Goal: Task Accomplishment & Management: Use online tool/utility

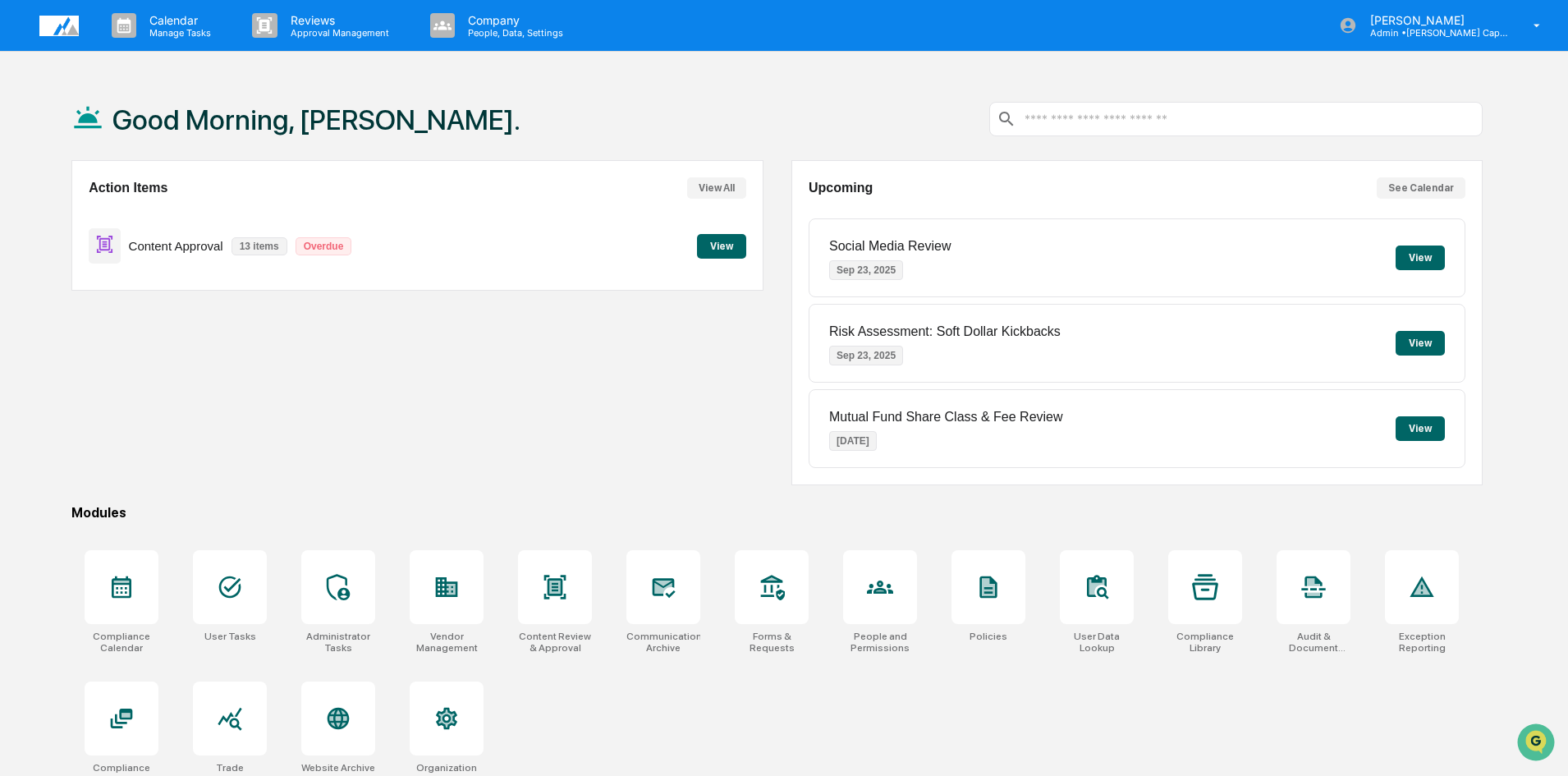
click at [719, 247] on button "View" at bounding box center [721, 246] width 49 height 25
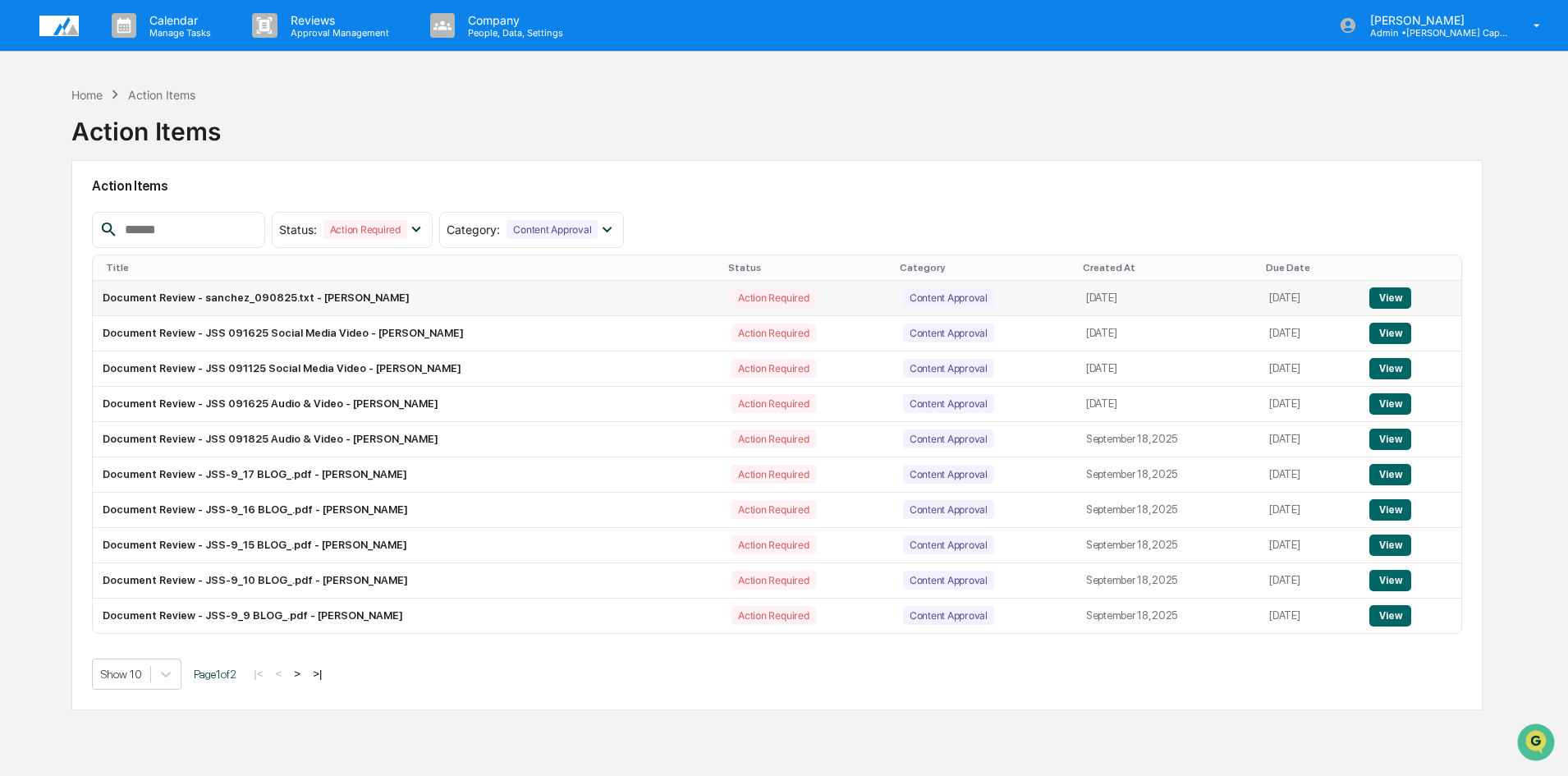
click at [1392, 289] on button "View" at bounding box center [1391, 297] width 42 height 21
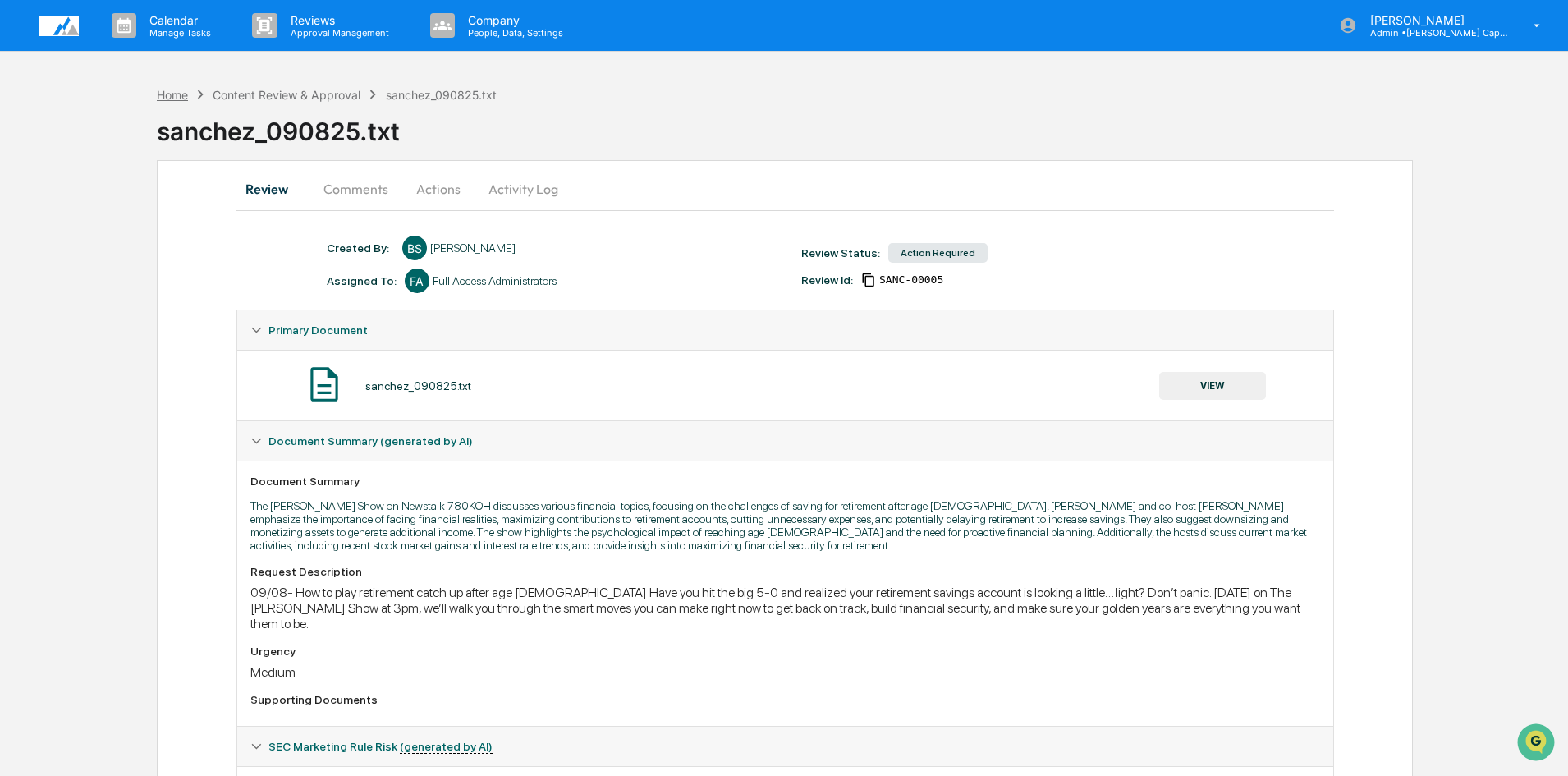
click at [178, 91] on div "Home" at bounding box center [173, 94] width 31 height 14
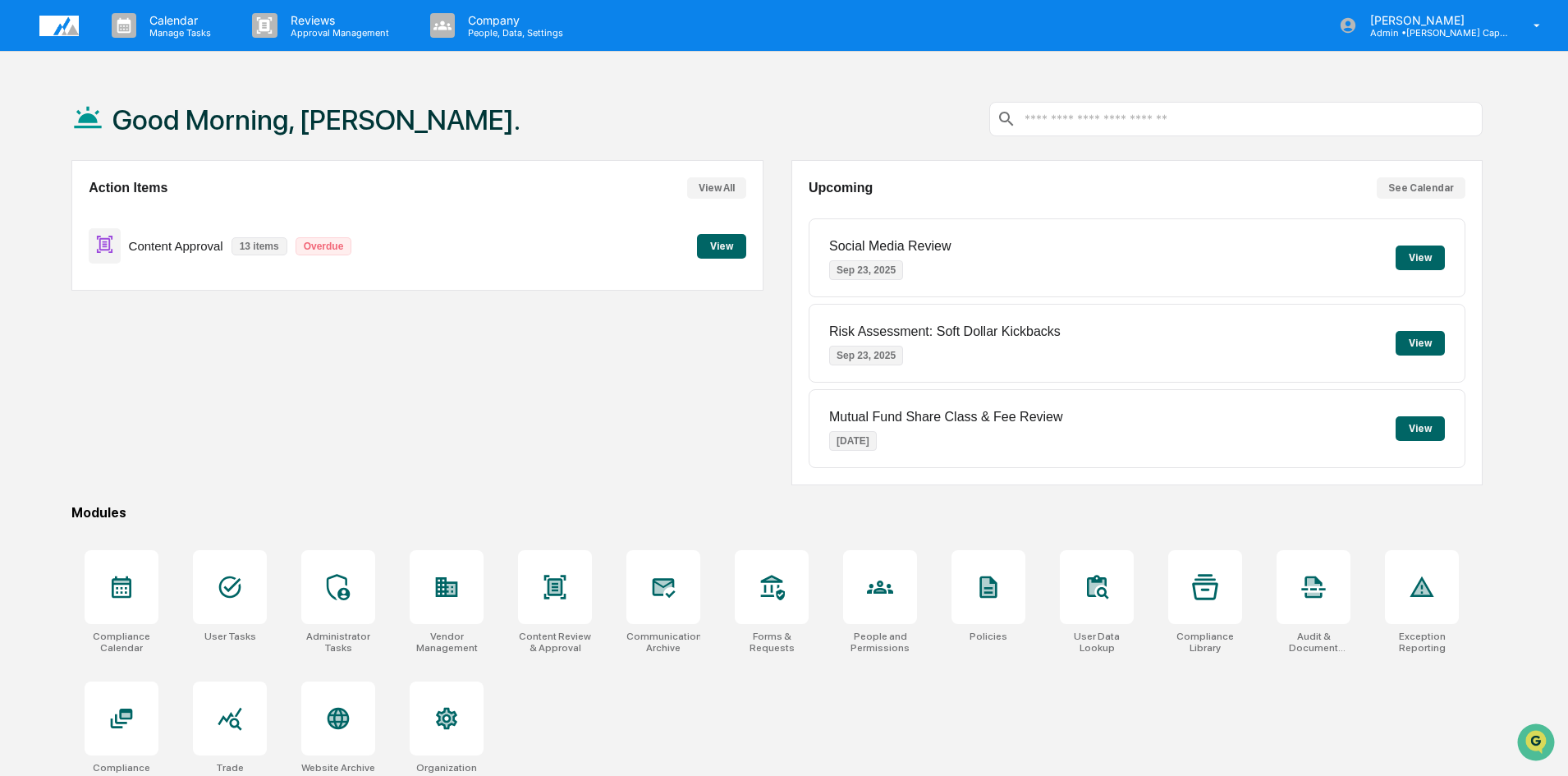
click at [741, 242] on button "View" at bounding box center [721, 246] width 49 height 25
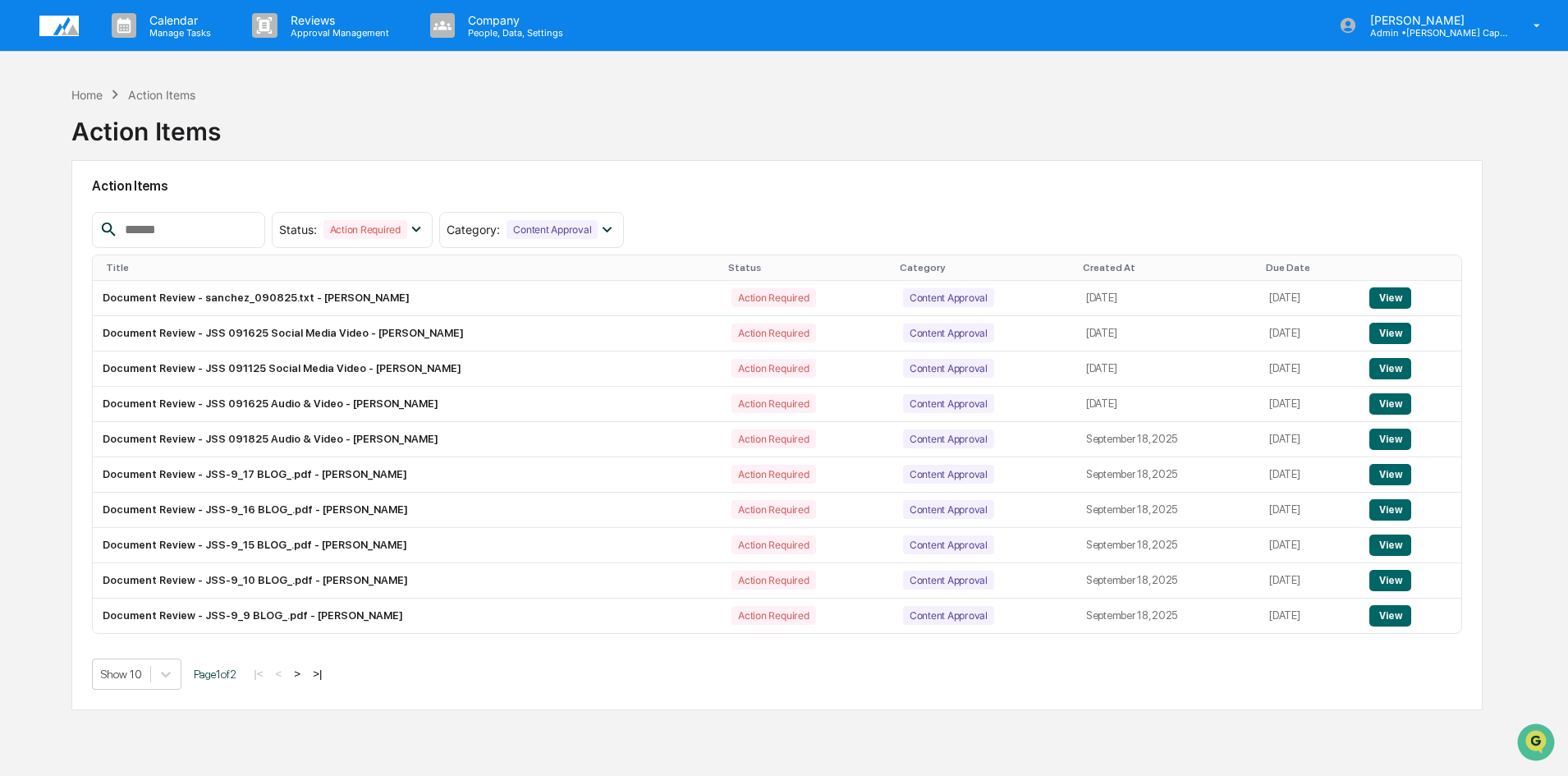
click at [406, 664] on div "Show 10 Page 1 of 2 |< < > >|" at bounding box center [777, 674] width 1371 height 31
click at [516, 664] on div "Show 10 Page 1 of 2 |< < > >|" at bounding box center [777, 674] width 1371 height 31
click at [79, 93] on div "Home" at bounding box center [87, 94] width 31 height 14
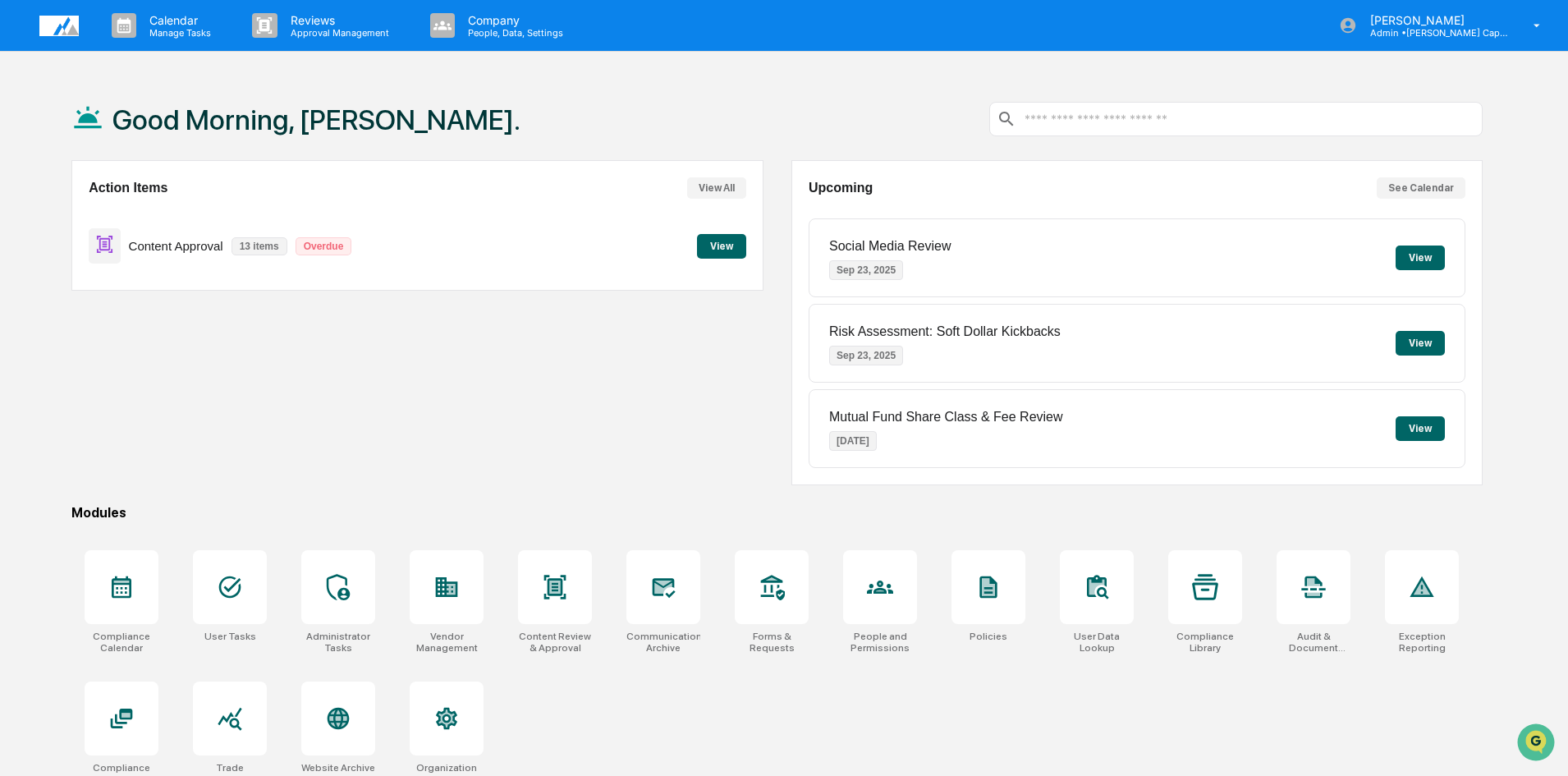
click at [719, 243] on button "View" at bounding box center [721, 246] width 49 height 25
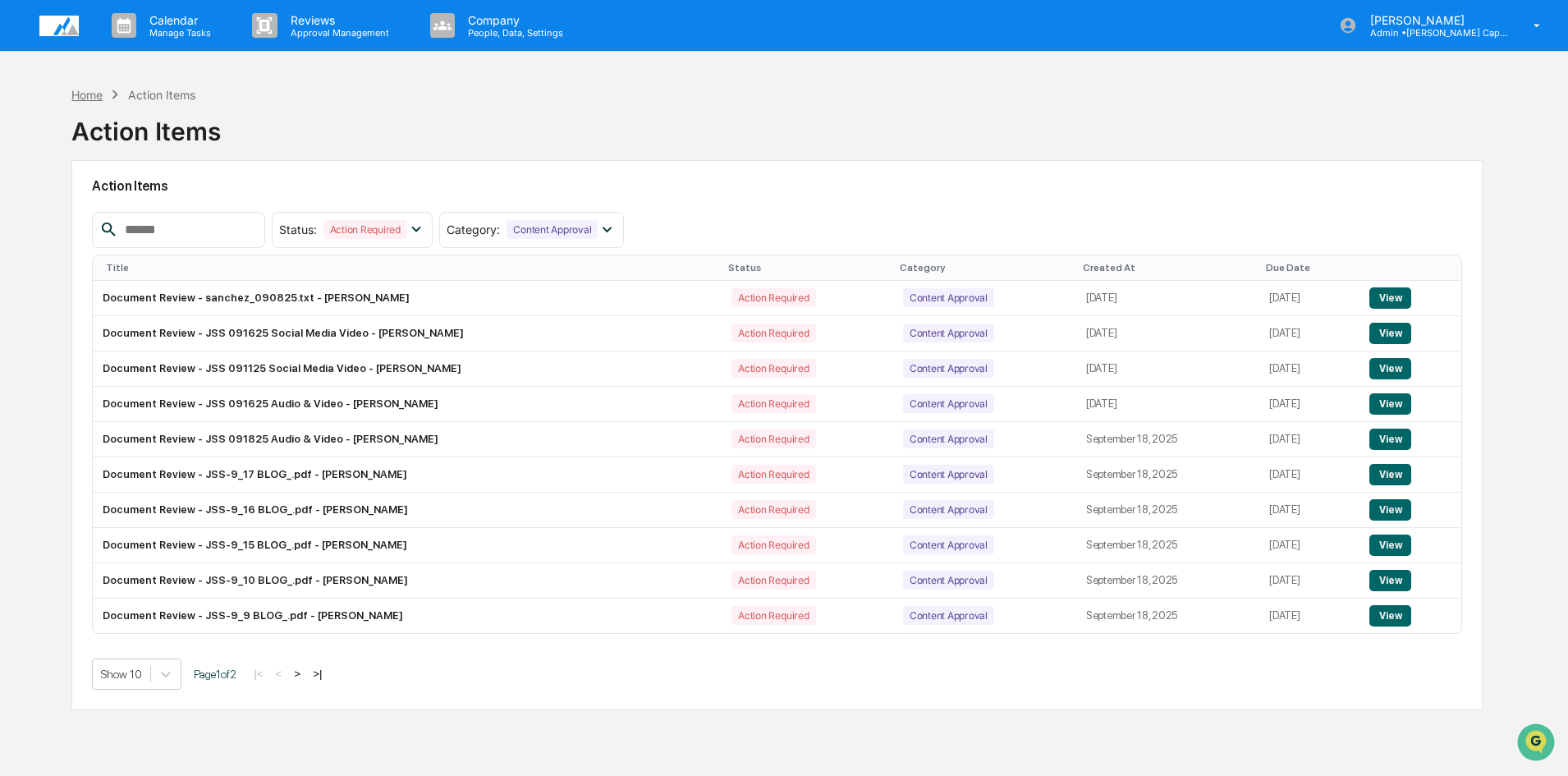
click at [88, 96] on div "Home" at bounding box center [87, 94] width 31 height 14
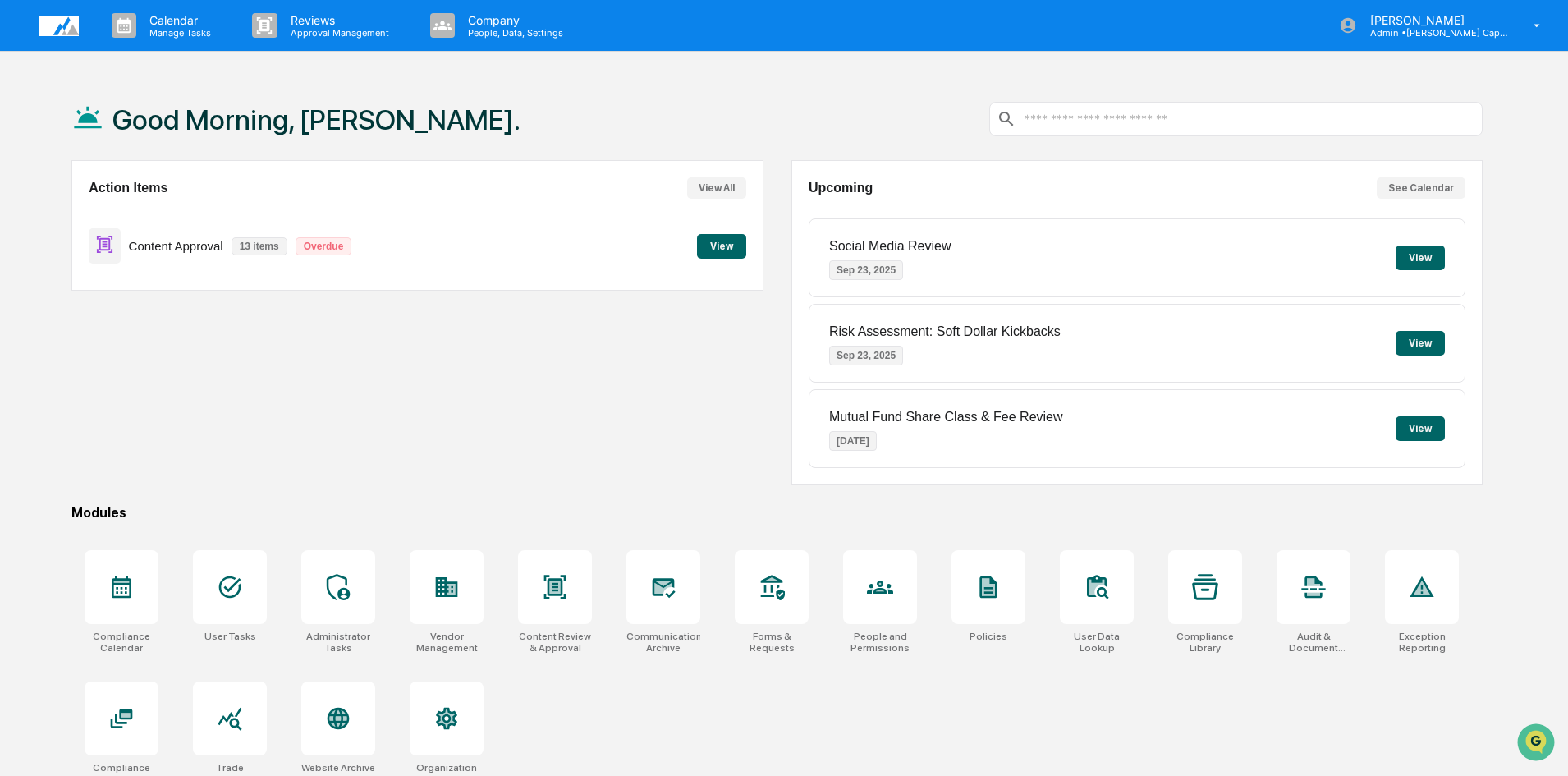
click at [236, 399] on div "Action Items View All Content Approval 13 items Overdue View" at bounding box center [417, 323] width 691 height 325
click at [553, 428] on div "Action Items View All Content Approval 13 items Overdue View" at bounding box center [417, 323] width 691 height 325
click at [720, 238] on button "View" at bounding box center [721, 246] width 49 height 25
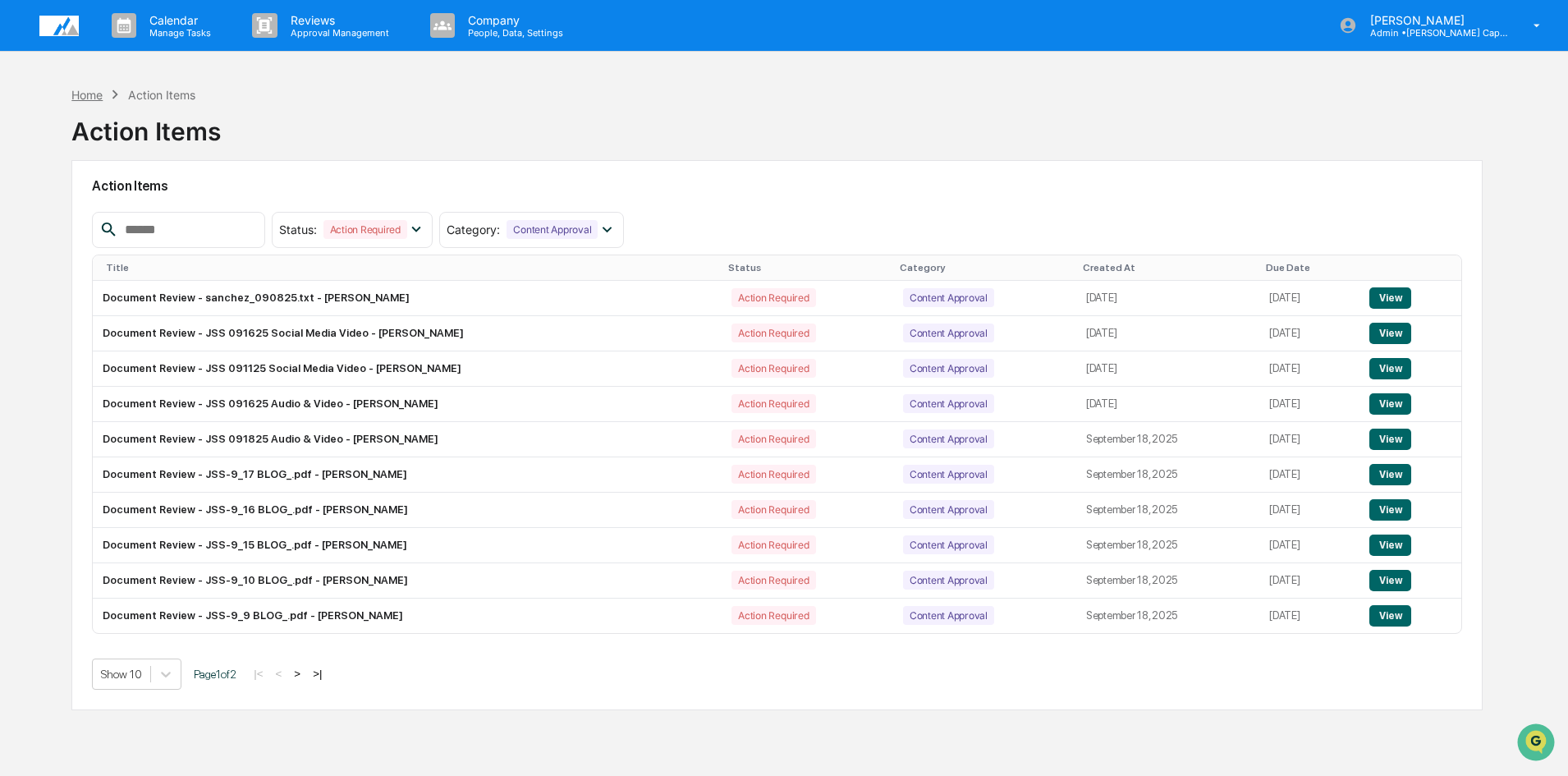
click at [83, 92] on div "Home" at bounding box center [87, 94] width 31 height 14
